Goal: Transaction & Acquisition: Download file/media

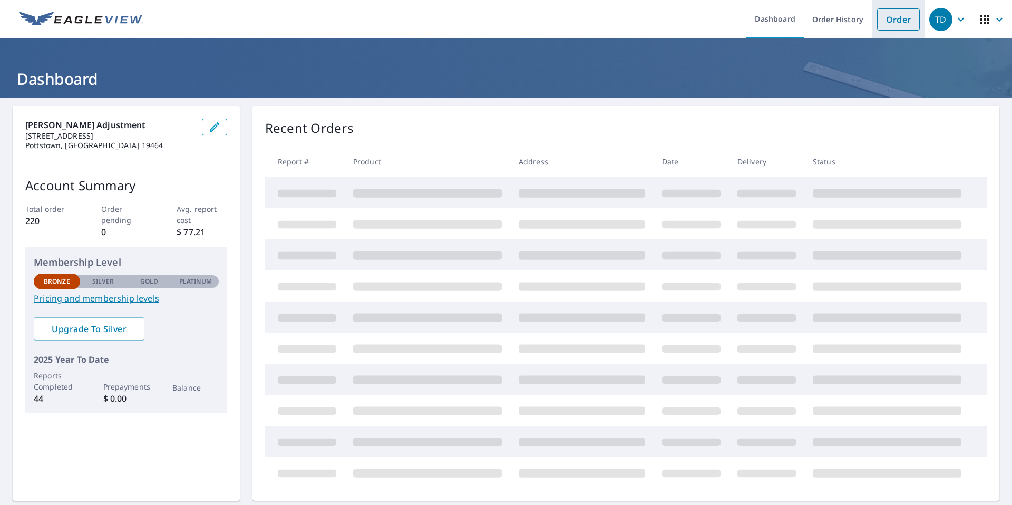
click at [899, 20] on link "Order" at bounding box center [898, 19] width 43 height 22
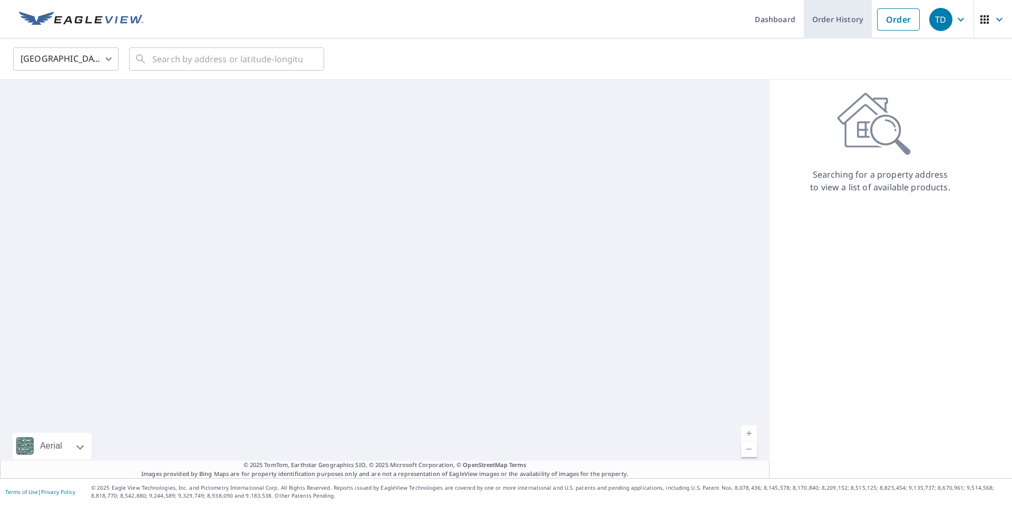
click at [835, 21] on link "Order History" at bounding box center [838, 19] width 68 height 38
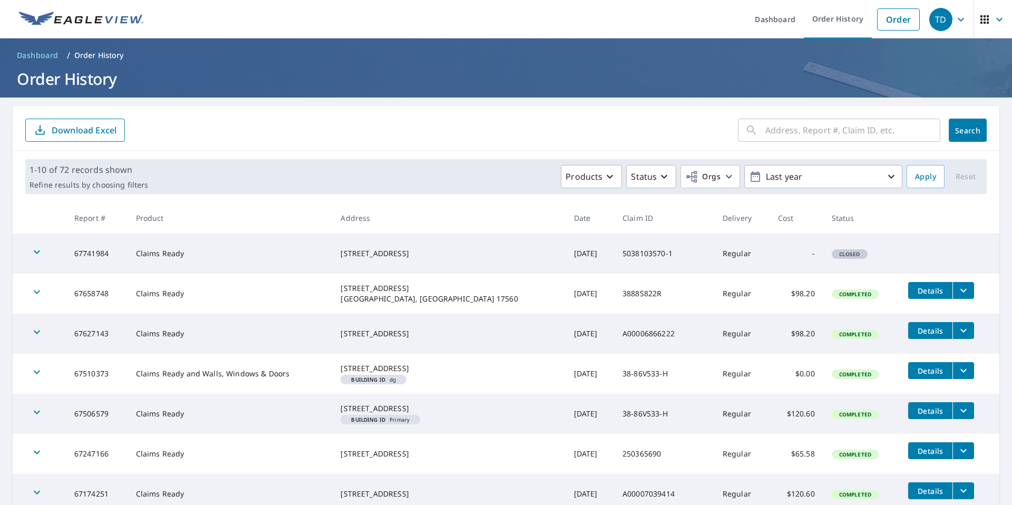
click at [960, 291] on icon "filesDropdownBtn-67658748" at bounding box center [963, 291] width 6 height 4
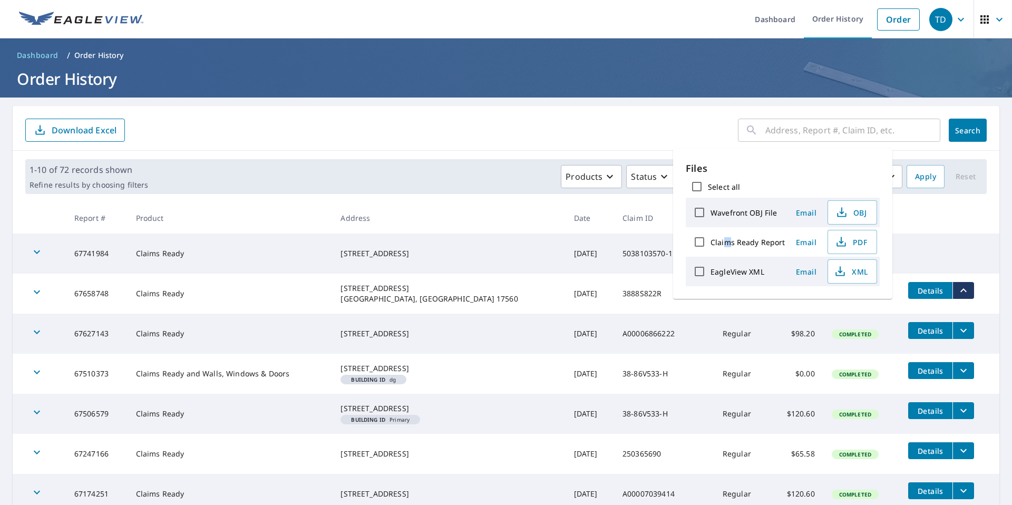
click at [728, 242] on label "Claims Ready Report" at bounding box center [748, 242] width 75 height 10
click at [848, 243] on span "PDF" at bounding box center [851, 242] width 34 height 13
